Goal: Task Accomplishment & Management: Complete application form

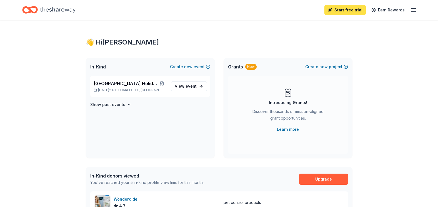
click at [344, 11] on link "Start free trial" at bounding box center [344, 10] width 41 height 10
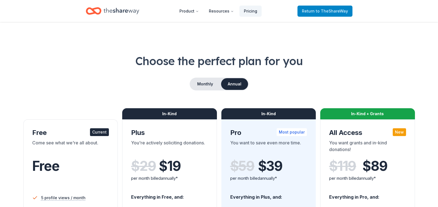
click at [332, 12] on span "to TheShareWay" at bounding box center [332, 11] width 32 height 5
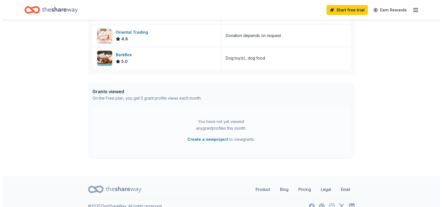
scroll to position [248, 0]
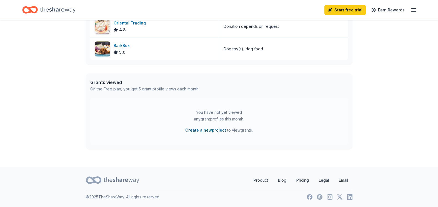
click at [211, 129] on button "Create a new project" at bounding box center [205, 130] width 41 height 7
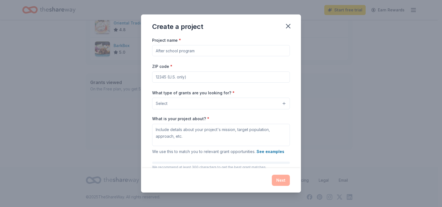
click at [207, 52] on input "Project name *" at bounding box center [221, 50] width 138 height 11
type input "events"
click at [197, 77] on input "ZIP code *" at bounding box center [221, 76] width 138 height 11
type input "33955"
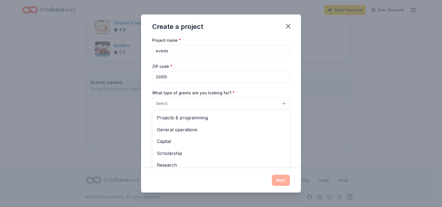
click at [192, 102] on button "Select" at bounding box center [221, 103] width 138 height 12
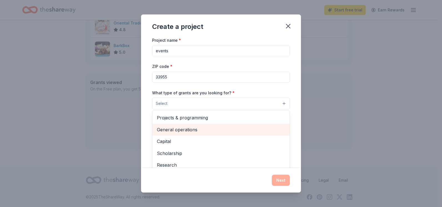
click at [182, 128] on span "General operations" at bounding box center [221, 129] width 128 height 7
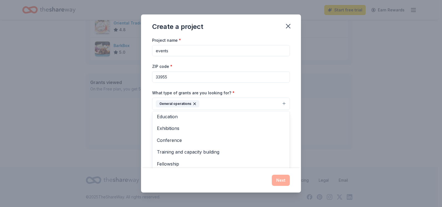
scroll to position [54, 0]
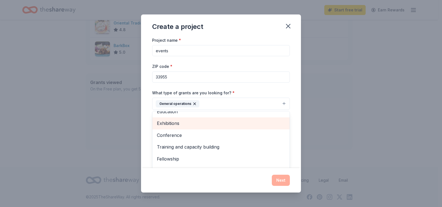
click at [243, 126] on span "Exhibitions" at bounding box center [221, 122] width 128 height 7
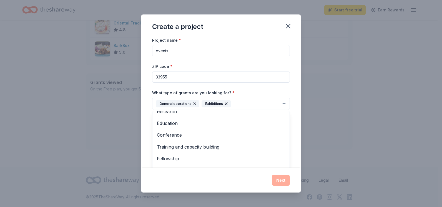
click at [227, 101] on div "Exhibitions" at bounding box center [216, 103] width 29 height 7
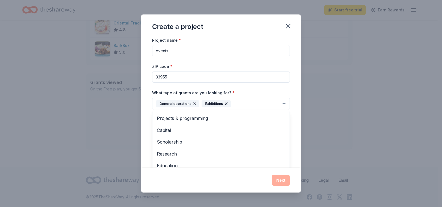
click at [225, 103] on icon "button" at bounding box center [226, 103] width 2 height 2
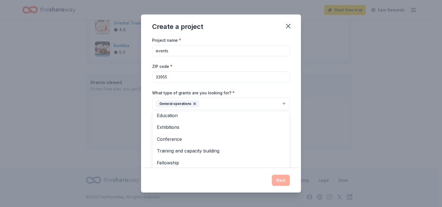
scroll to position [54, 0]
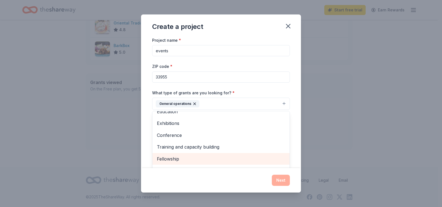
click at [174, 157] on span "Fellowship" at bounding box center [221, 158] width 128 height 7
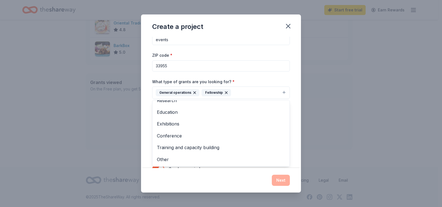
scroll to position [31, 0]
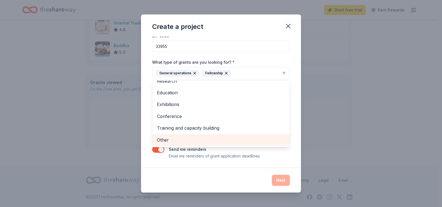
click at [163, 139] on span "Other" at bounding box center [221, 139] width 128 height 7
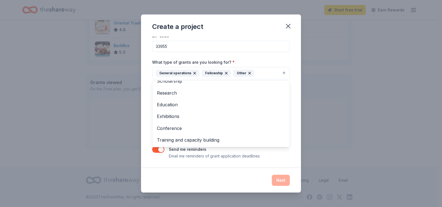
click at [280, 179] on div "Create a project Project name * events ZIP code * 33955 What type of grants are…" at bounding box center [221, 103] width 160 height 178
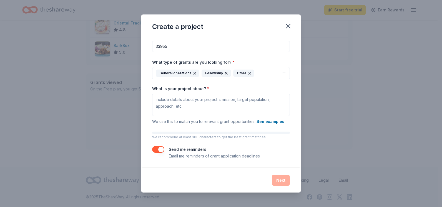
click at [280, 180] on div "Next" at bounding box center [221, 179] width 138 height 11
click at [268, 120] on button "See examples" at bounding box center [271, 121] width 28 height 7
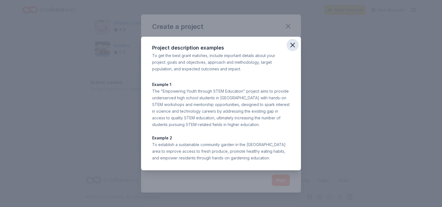
click at [292, 43] on icon "button" at bounding box center [293, 45] width 8 height 8
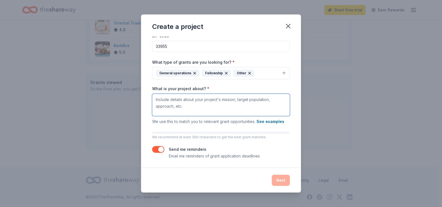
click at [183, 106] on textarea "What is your project about? *" at bounding box center [221, 105] width 138 height 22
type textarea "to help animals in need"
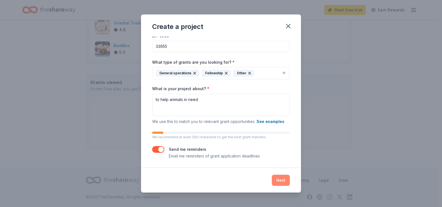
click at [281, 181] on button "Next" at bounding box center [281, 179] width 18 height 11
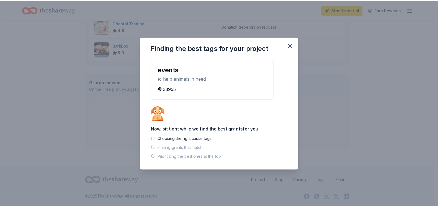
scroll to position [237, 0]
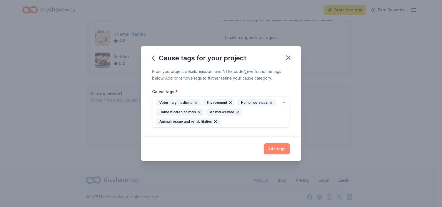
click at [278, 147] on button "Add tags" at bounding box center [277, 148] width 26 height 11
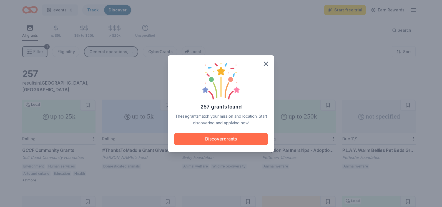
click at [219, 137] on button "Discover grants" at bounding box center [220, 139] width 93 height 12
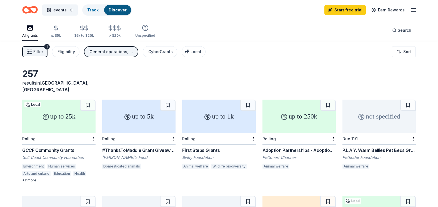
drag, startPoint x: 433, startPoint y: 134, endPoint x: 428, endPoint y: 147, distance: 14.5
click at [428, 147] on div "257 results in Punta Gorda, FL up to 25k Local Rolling GCCF Community Grants Gu…" at bounding box center [219, 182] width 438 height 282
click at [146, 117] on div "up to 5k" at bounding box center [138, 115] width 73 height 33
drag, startPoint x: 436, startPoint y: 66, endPoint x: 427, endPoint y: 85, distance: 21.1
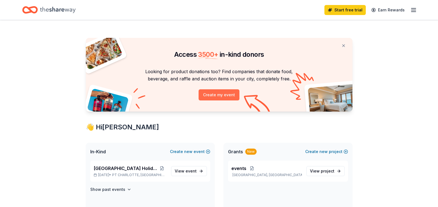
click at [217, 94] on button "Create my event" at bounding box center [219, 94] width 41 height 11
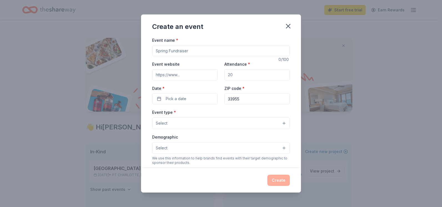
click at [191, 50] on input "Event name *" at bounding box center [221, 50] width 138 height 11
type input "Burnt Store Animal Hospital's Holiday Luau"
click at [182, 75] on input "Event website" at bounding box center [185, 74] width 66 height 11
type input "w"
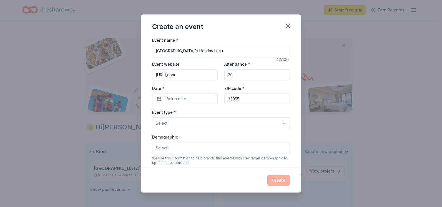
click at [243, 74] on input "Attendance *" at bounding box center [257, 74] width 66 height 11
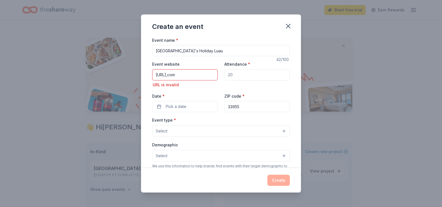
scroll to position [0, 0]
click at [214, 75] on input "https://burntstoreanimalhospital,com" at bounding box center [185, 74] width 66 height 11
drag, startPoint x: 214, startPoint y: 75, endPoint x: 151, endPoint y: 85, distance: 64.2
click at [151, 85] on div "Event name * Burnt Store Animal Hospital's Holiday Luau 42 /100 Event website h…" at bounding box center [221, 102] width 160 height 131
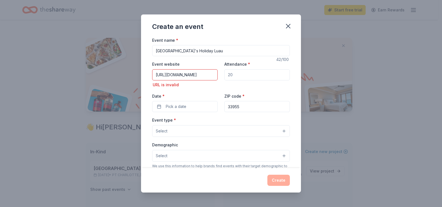
type input "https://burntstoreanimalhospital.com"
click at [235, 78] on input "Attendance *" at bounding box center [257, 74] width 66 height 11
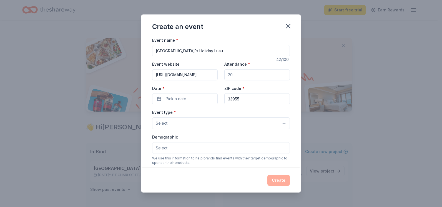
click at [236, 74] on input "Attendance *" at bounding box center [257, 74] width 66 height 11
type input "200"
click at [158, 98] on button "Pick a date" at bounding box center [185, 98] width 66 height 11
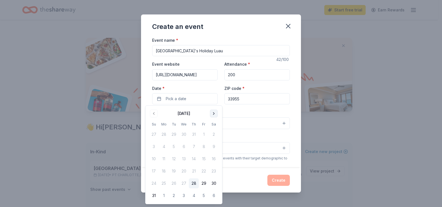
click at [215, 113] on button "Go to next month" at bounding box center [214, 113] width 8 height 8
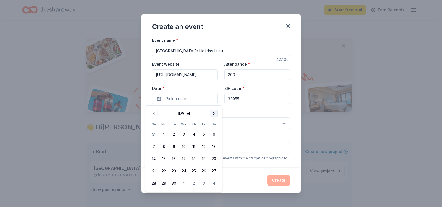
click at [215, 113] on button "Go to next month" at bounding box center [214, 113] width 8 height 8
click at [214, 113] on button "Go to next month" at bounding box center [214, 113] width 8 height 8
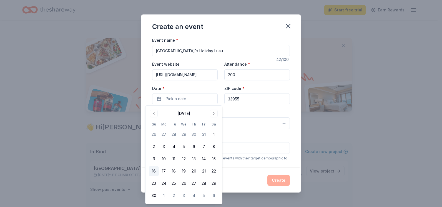
click at [155, 169] on button "16" at bounding box center [154, 171] width 10 height 10
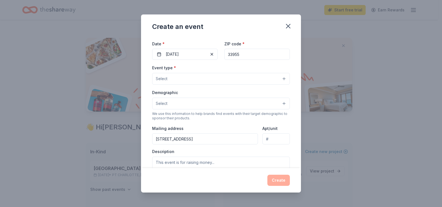
scroll to position [49, 0]
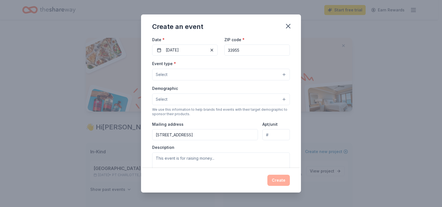
click at [258, 72] on button "Select" at bounding box center [221, 75] width 138 height 12
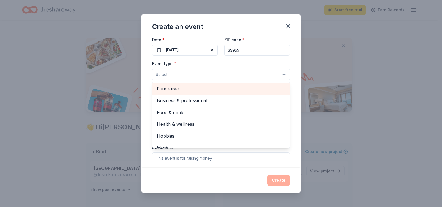
click at [172, 86] on span "Fundraiser" at bounding box center [221, 88] width 128 height 7
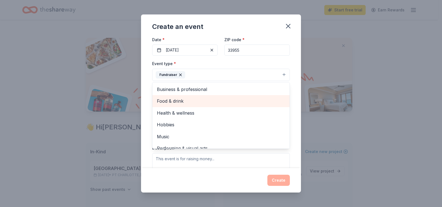
click at [185, 100] on span "Food & drink" at bounding box center [221, 100] width 128 height 7
click at [185, 109] on span "Health & wellness" at bounding box center [221, 112] width 128 height 7
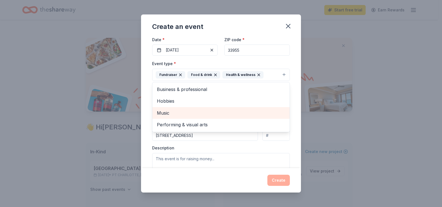
click at [178, 113] on span "Music" at bounding box center [221, 112] width 128 height 7
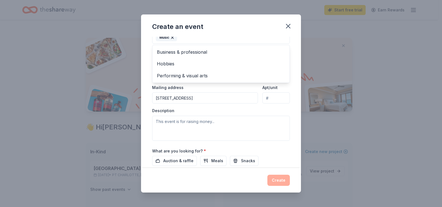
scroll to position [91, 0]
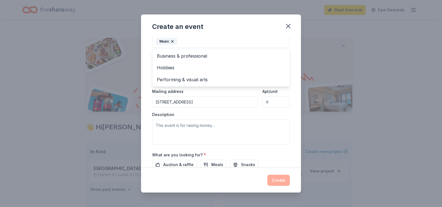
click at [219, 127] on div "Event type * Fundraiser Food & drink Health & wellness Music Business & profess…" at bounding box center [221, 80] width 138 height 127
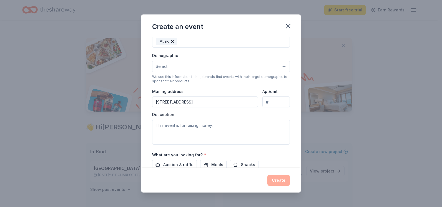
scroll to position [81, 0]
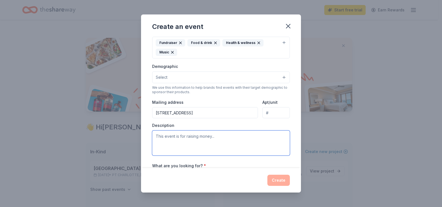
paste textarea "Kerr's Angel Fund is a Florida non-profit assisting in medically necessary proc…"
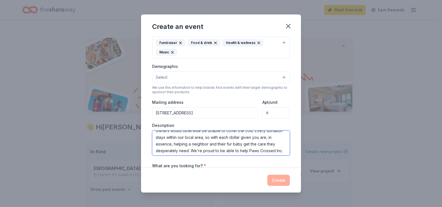
scroll to position [0, 0]
type textarea "Kerr's Angel Fund is a Florida non-profit assisting in medically necessary proc…"
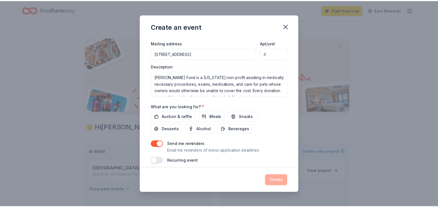
scroll to position [144, 0]
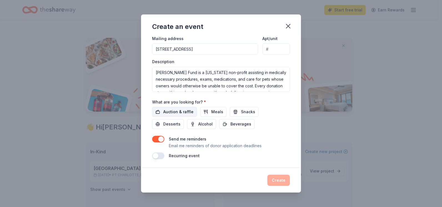
click at [166, 109] on span "Auction & raffle" at bounding box center [178, 111] width 30 height 7
click at [277, 179] on button "Create" at bounding box center [278, 179] width 22 height 11
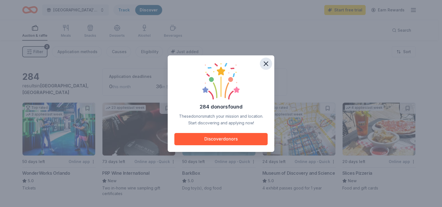
click at [265, 63] on icon "button" at bounding box center [266, 64] width 4 height 4
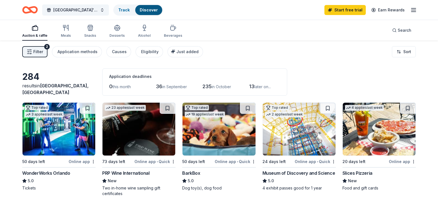
click at [36, 142] on img at bounding box center [58, 128] width 73 height 53
click at [57, 126] on img at bounding box center [58, 128] width 73 height 53
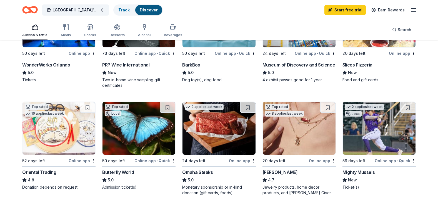
scroll to position [119, 0]
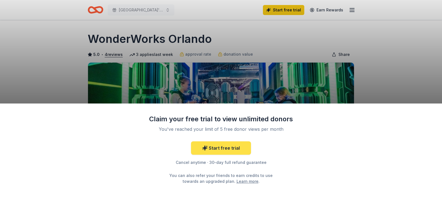
click at [226, 145] on link "Start free trial" at bounding box center [221, 147] width 60 height 13
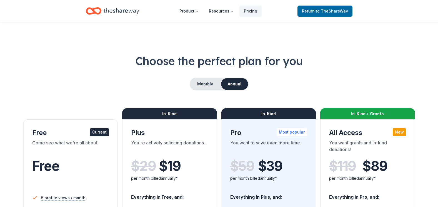
scroll to position [155, 0]
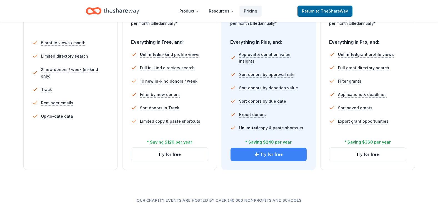
click at [263, 155] on button "Try for free" at bounding box center [269, 153] width 76 height 13
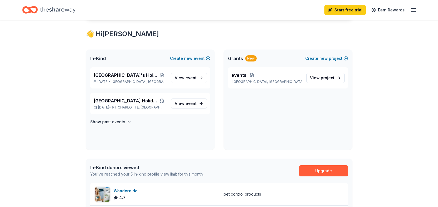
scroll to position [98, 0]
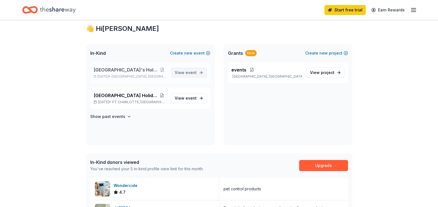
click at [180, 73] on span "View event" at bounding box center [186, 72] width 22 height 7
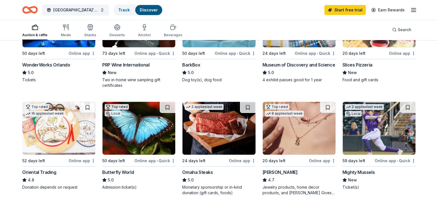
scroll to position [109, 0]
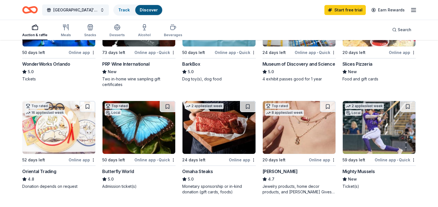
click at [207, 138] on img at bounding box center [218, 127] width 73 height 53
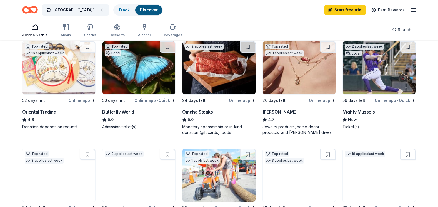
scroll to position [166, 0]
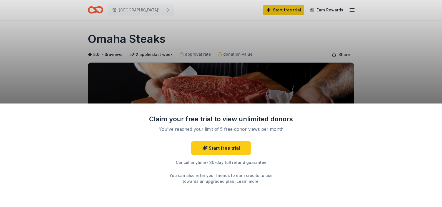
click at [166, 81] on div "Claim your free trial to view unlimited donors You've reached your limit of 5 f…" at bounding box center [221, 103] width 442 height 207
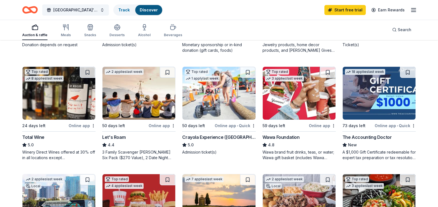
scroll to position [256, 0]
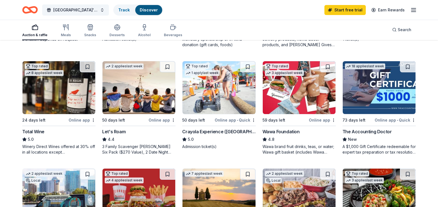
click at [289, 104] on img at bounding box center [299, 87] width 73 height 53
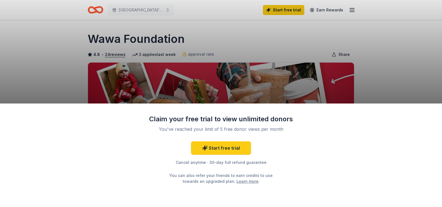
click at [422, 81] on div "Claim your free trial to view unlimited donors You've reached your limit of 5 f…" at bounding box center [221, 103] width 442 height 207
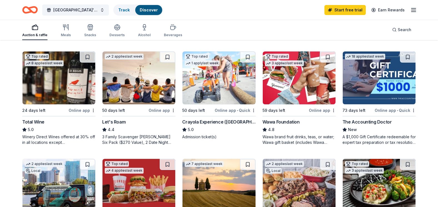
scroll to position [263, 0]
